Goal: Task Accomplishment & Management: Complete application form

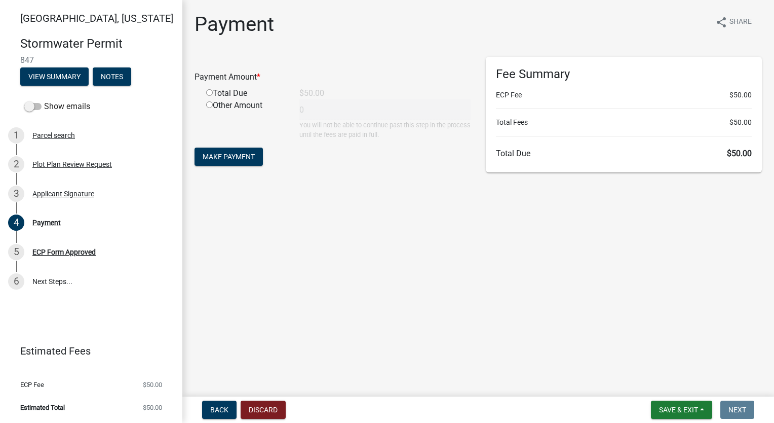
click at [209, 91] on input "radio" at bounding box center [209, 92] width 7 height 7
radio input "true"
type input "50"
click at [227, 151] on button "Make Payment" at bounding box center [229, 156] width 68 height 18
click at [209, 91] on input "radio" at bounding box center [209, 92] width 7 height 7
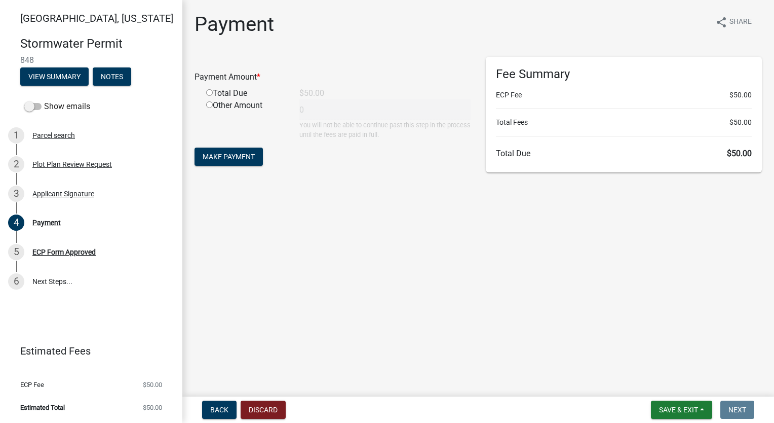
radio input "true"
type input "50"
click at [221, 155] on span "Make Payment" at bounding box center [229, 157] width 52 height 8
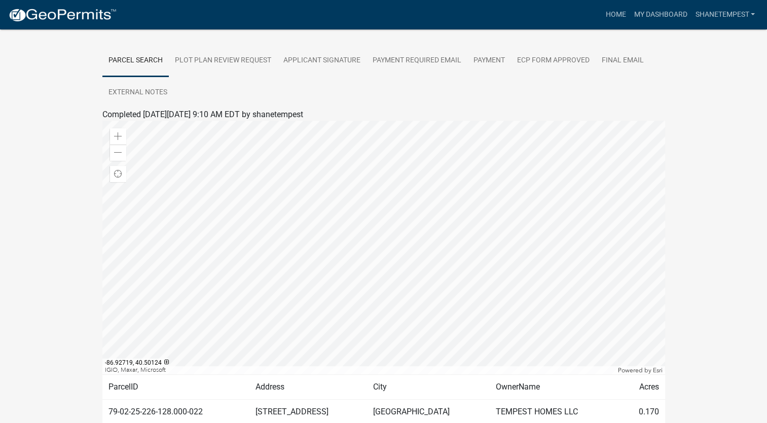
scroll to position [228, 0]
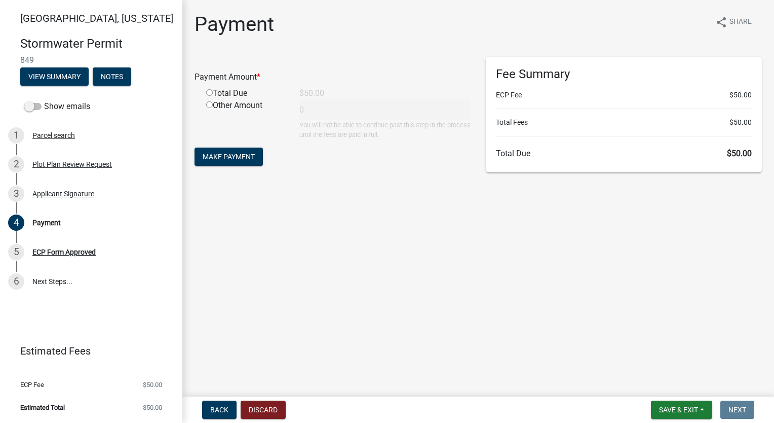
click at [211, 92] on input "radio" at bounding box center [209, 92] width 7 height 7
radio input "true"
type input "50"
click at [225, 155] on span "Make Payment" at bounding box center [229, 157] width 52 height 8
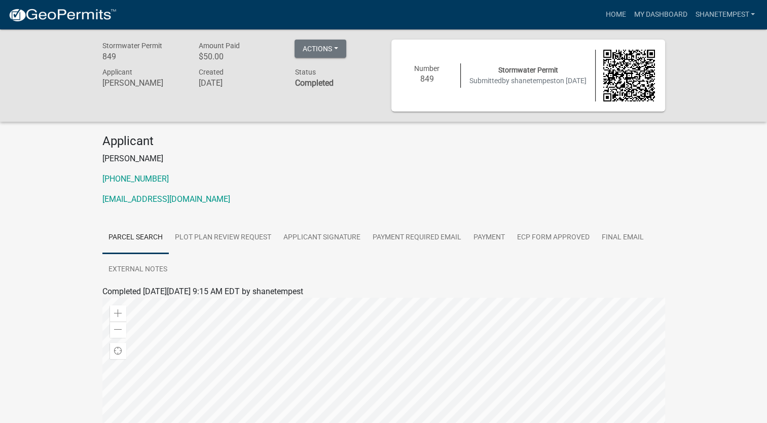
scroll to position [228, 0]
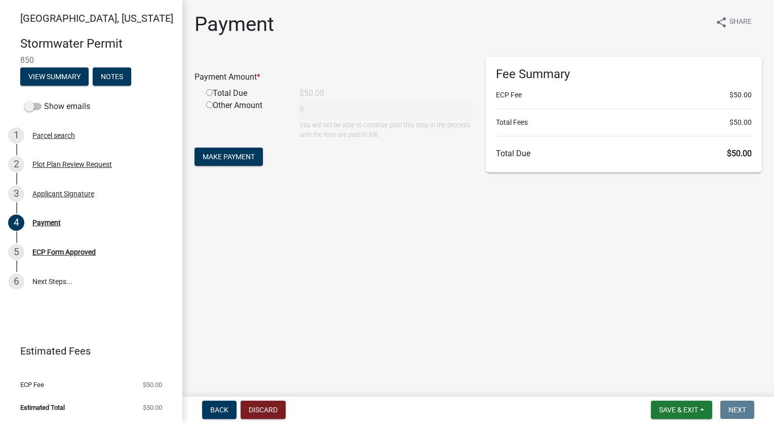
click at [209, 90] on input "radio" at bounding box center [209, 92] width 7 height 7
radio input "true"
type input "50"
click at [220, 157] on span "Make Payment" at bounding box center [229, 157] width 52 height 8
click at [209, 94] on input "radio" at bounding box center [209, 92] width 7 height 7
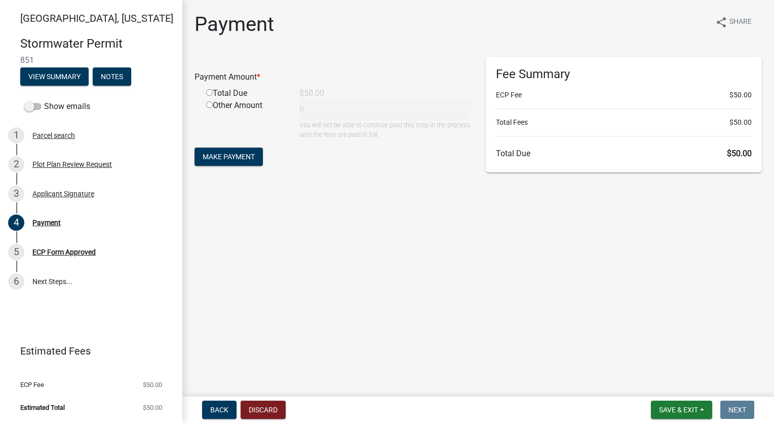
radio input "true"
type input "50"
click at [230, 147] on button "Make Payment" at bounding box center [229, 156] width 68 height 18
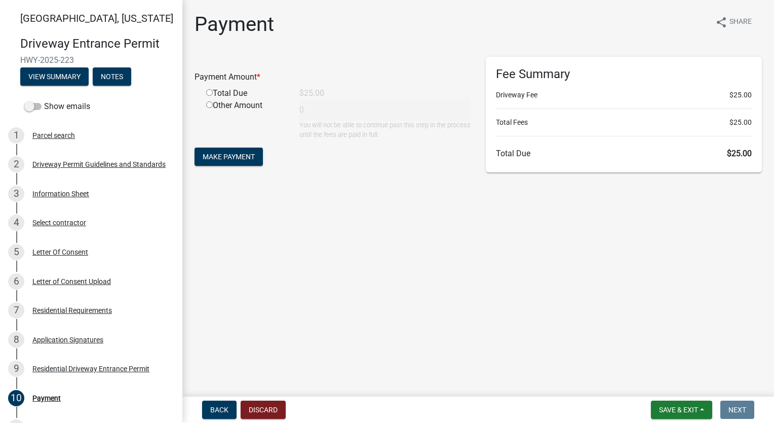
click at [211, 90] on input "radio" at bounding box center [209, 92] width 7 height 7
radio input "true"
type input "25"
click at [237, 162] on button "Make Payment" at bounding box center [229, 156] width 68 height 18
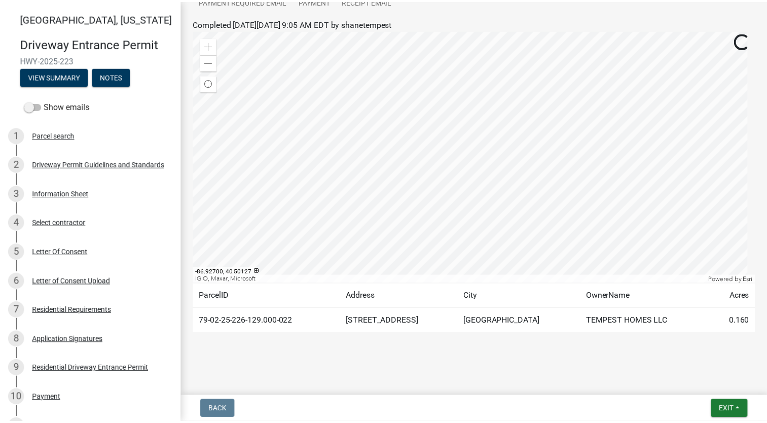
scroll to position [156, 0]
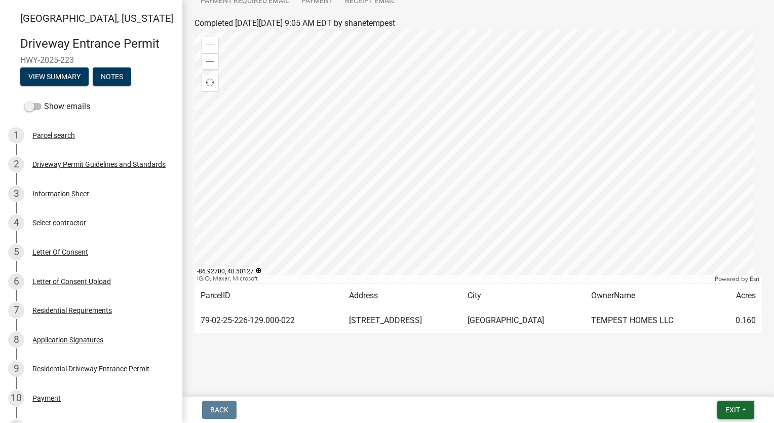
click at [726, 408] on span "Exit" at bounding box center [733, 409] width 15 height 8
click at [724, 385] on button "Save & Exit" at bounding box center [714, 383] width 81 height 24
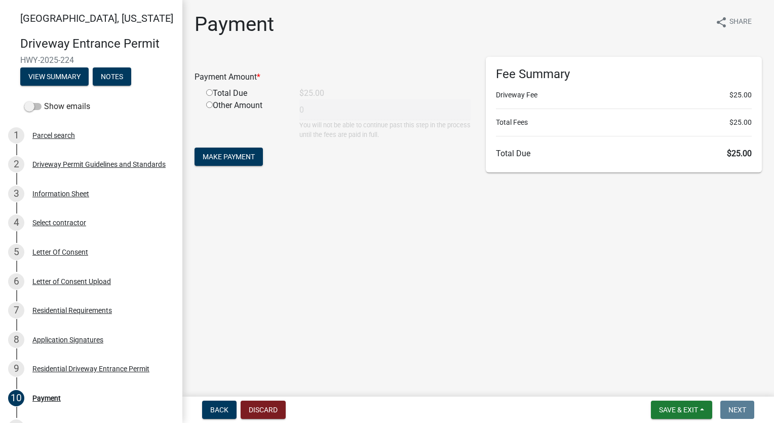
click at [209, 92] on input "radio" at bounding box center [209, 92] width 7 height 7
radio input "true"
type input "25"
click at [240, 153] on span "Make Payment" at bounding box center [229, 157] width 52 height 8
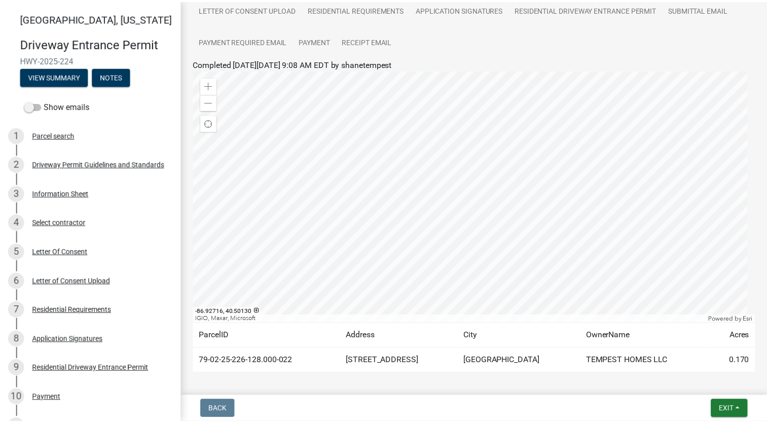
scroll to position [156, 0]
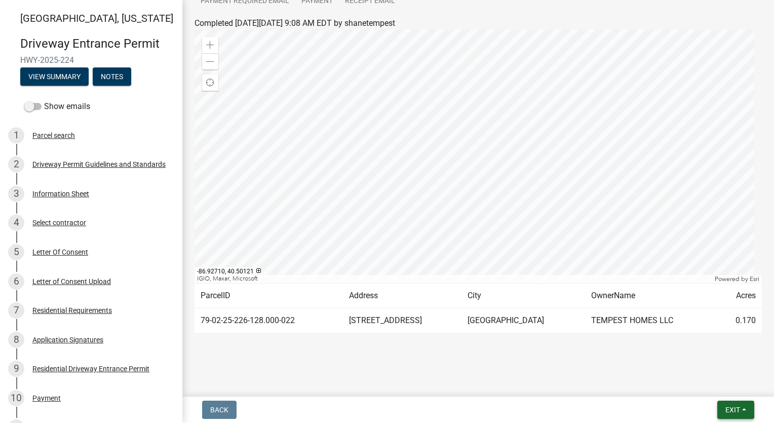
click at [730, 412] on span "Exit" at bounding box center [733, 409] width 15 height 8
click at [708, 379] on button "Save & Exit" at bounding box center [714, 383] width 81 height 24
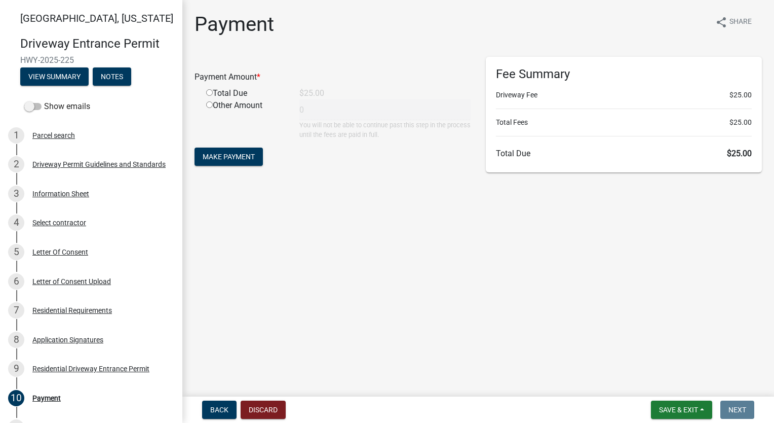
click at [205, 91] on div "Total Due" at bounding box center [245, 93] width 93 height 12
click at [209, 94] on input "radio" at bounding box center [209, 92] width 7 height 7
radio input "true"
type input "25"
click at [228, 153] on span "Make Payment" at bounding box center [229, 157] width 52 height 8
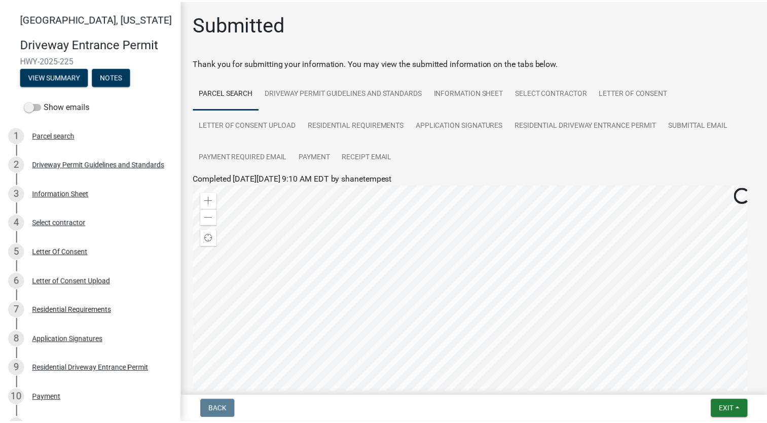
scroll to position [156, 0]
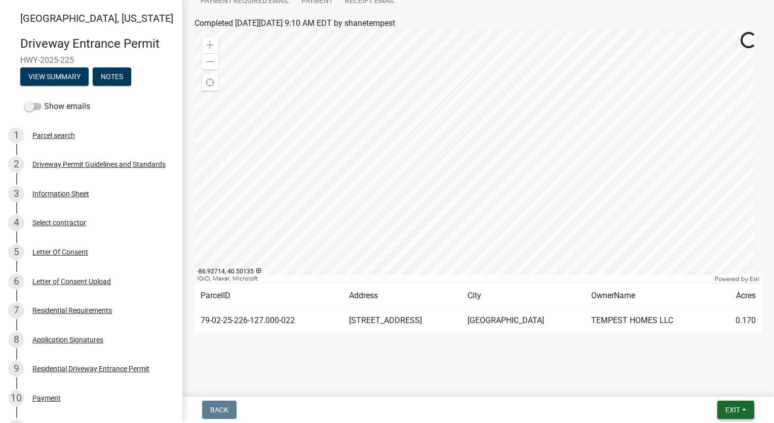
click at [735, 412] on span "Exit" at bounding box center [733, 409] width 15 height 8
click at [715, 382] on button "Save & Exit" at bounding box center [714, 383] width 81 height 24
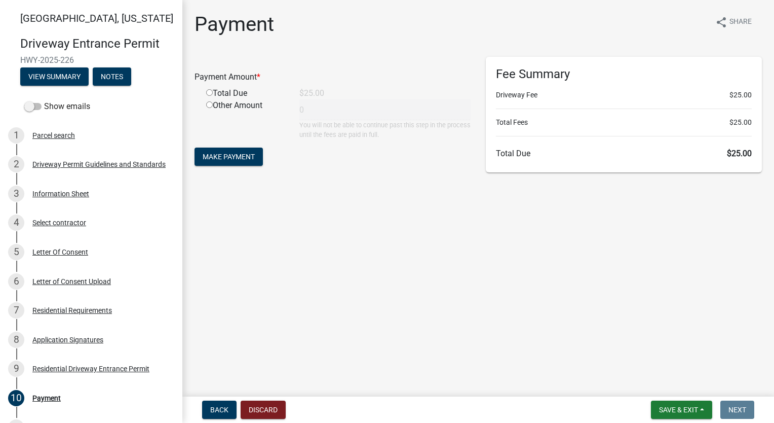
click at [208, 92] on input "radio" at bounding box center [209, 92] width 7 height 7
radio input "true"
type input "25"
click at [219, 155] on span "Make Payment" at bounding box center [229, 157] width 52 height 8
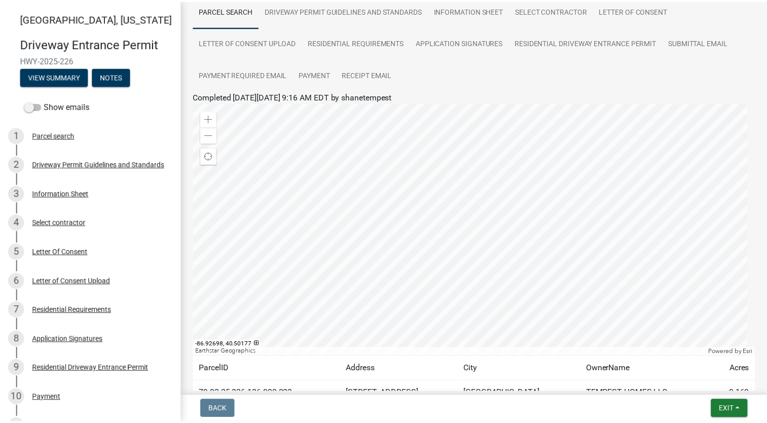
scroll to position [156, 0]
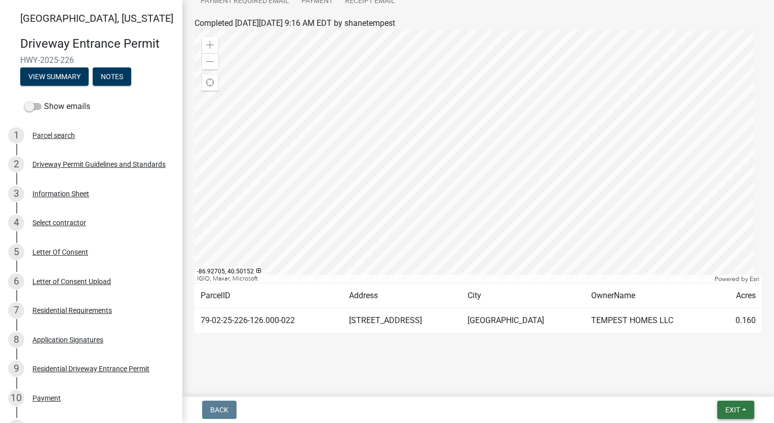
click at [730, 415] on button "Exit" at bounding box center [736, 409] width 37 height 18
click at [727, 390] on button "Save & Exit" at bounding box center [714, 383] width 81 height 24
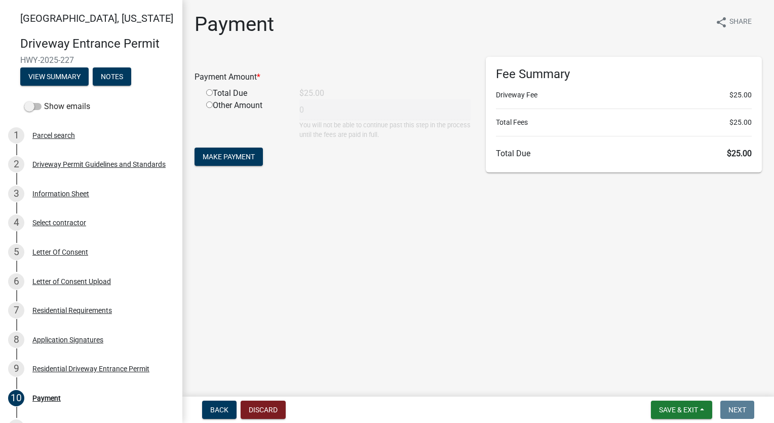
click at [211, 94] on input "radio" at bounding box center [209, 92] width 7 height 7
radio input "true"
type input "25"
click at [240, 153] on span "Make Payment" at bounding box center [229, 157] width 52 height 8
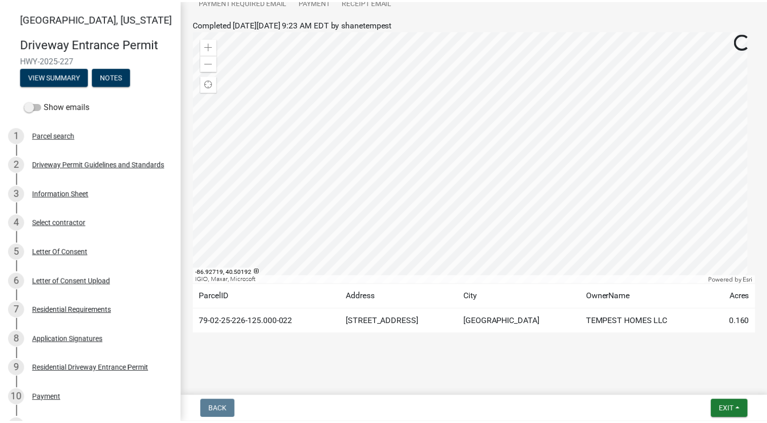
scroll to position [156, 0]
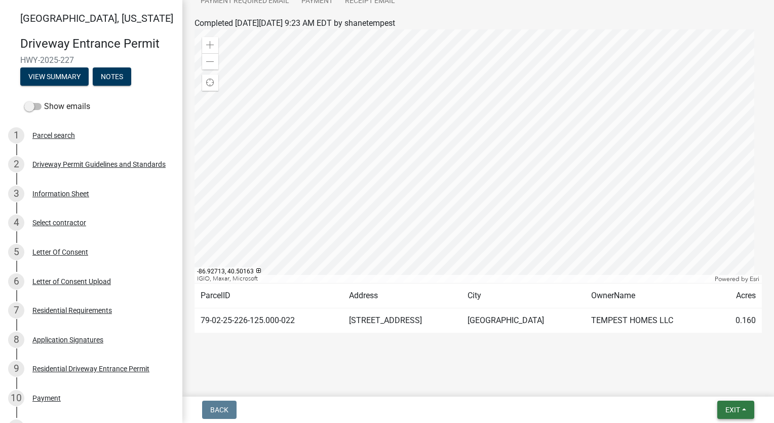
click at [730, 411] on span "Exit" at bounding box center [733, 409] width 15 height 8
click at [724, 392] on button "Save & Exit" at bounding box center [714, 383] width 81 height 24
